Goal: Task Accomplishment & Management: Complete application form

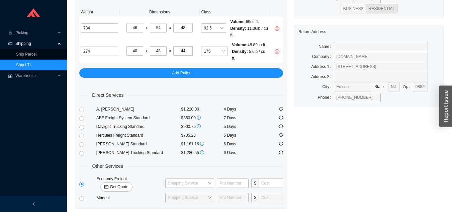
click at [32, 65] on link "Ship LTL" at bounding box center [24, 65] width 16 height 5
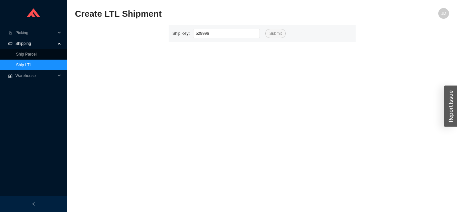
type input "529996"
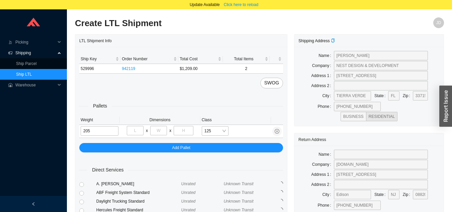
type input "205"
click at [134, 129] on input "tel" at bounding box center [135, 130] width 17 height 9
type input "32"
click at [160, 128] on input "tel" at bounding box center [158, 130] width 17 height 9
type input "64"
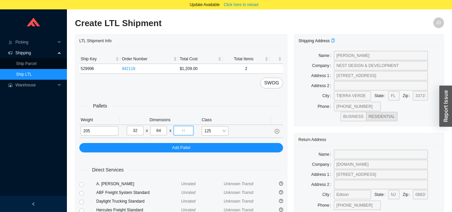
click at [182, 129] on input "tel" at bounding box center [183, 130] width 19 height 9
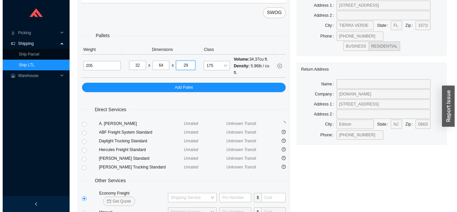
scroll to position [101, 0]
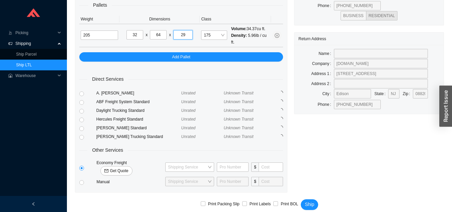
type input "29"
click at [128, 167] on span "Get Quote" at bounding box center [119, 170] width 18 height 7
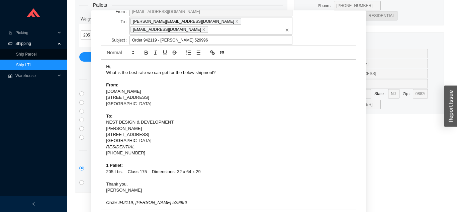
scroll to position [41, 0]
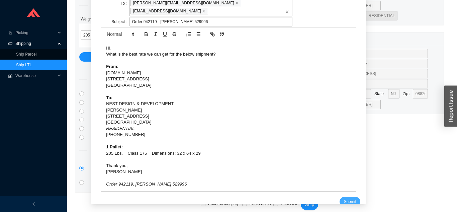
click at [340, 198] on button "Submit" at bounding box center [350, 201] width 20 height 9
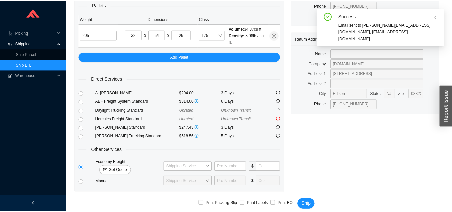
scroll to position [0, 0]
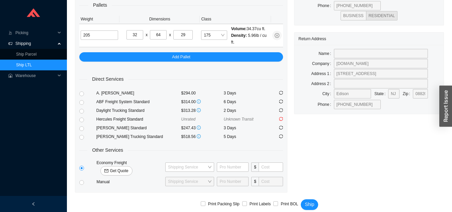
click at [32, 65] on link "Ship LTL" at bounding box center [24, 65] width 16 height 5
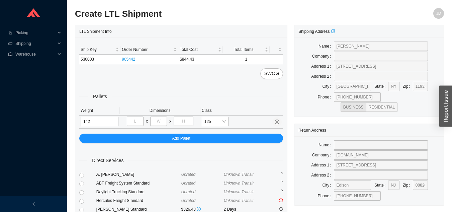
type input "40"
click at [162, 119] on input "tel" at bounding box center [158, 120] width 17 height 9
type input "72"
click at [190, 119] on input "tel" at bounding box center [183, 120] width 19 height 9
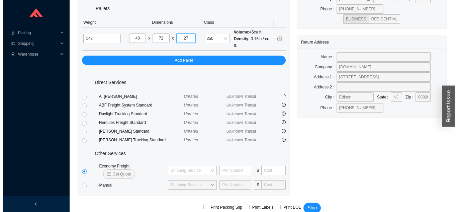
scroll to position [91, 0]
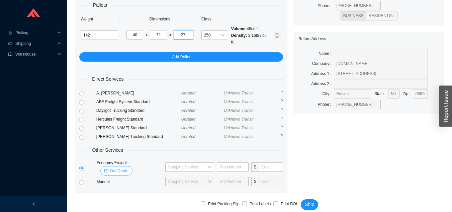
type input "27"
click at [128, 167] on span "Get Quote" at bounding box center [119, 170] width 18 height 7
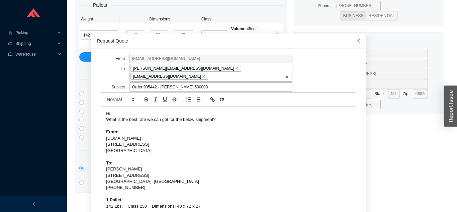
scroll to position [12, 0]
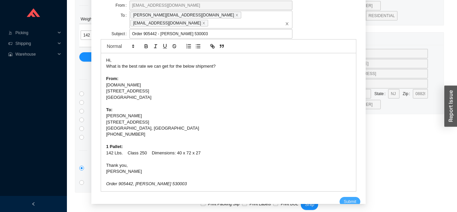
click at [345, 198] on span "Submit" at bounding box center [350, 201] width 12 height 7
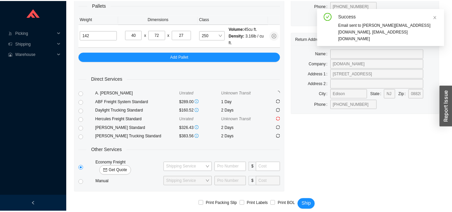
scroll to position [8, 0]
